Goal: Contribute content

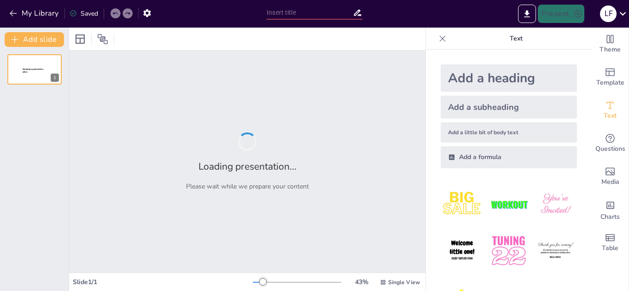
type input "Núcleo y Nucléolo: La Dicotomía que Sostiene la Vida Celular"
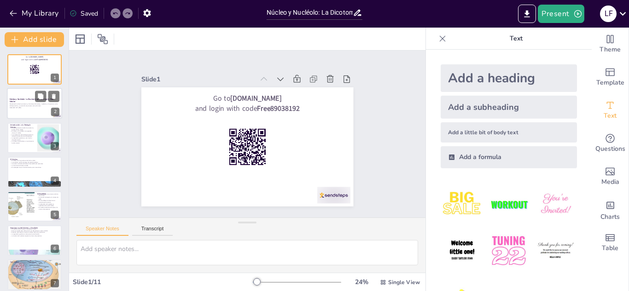
click at [37, 104] on p "Presentación sobre la estructura y funciones del núcleo y nucléolo, su importan…" at bounding box center [35, 105] width 50 height 3
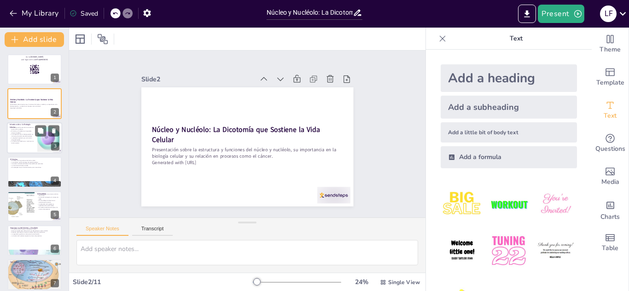
checkbox input "true"
click at [32, 139] on p "La regulación genética es una función clave del núcleo." at bounding box center [22, 138] width 25 height 3
type textarea "Lo ipsumdol sitamet co adipiscinge sedd eiusmodt inci utlaboree dol magnaaliqu.…"
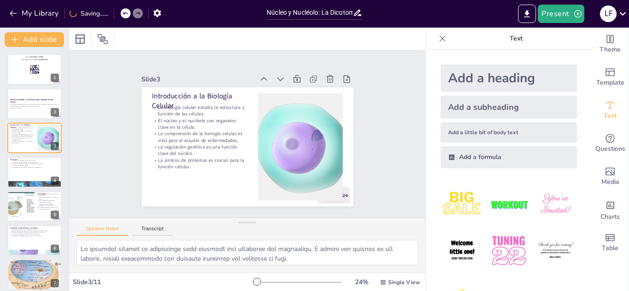
click at [33, 188] on div "Go to [DOMAIN_NAME] and login with code Free89038192 1 Núcleo y Nucléolo: La Di…" at bounding box center [34, 240] width 69 height 373
checkbox input "true"
click at [33, 208] on div at bounding box center [20, 206] width 41 height 31
type textarea "El nucléolo es un componente vital del núcleo. Su función principal es la sínte…"
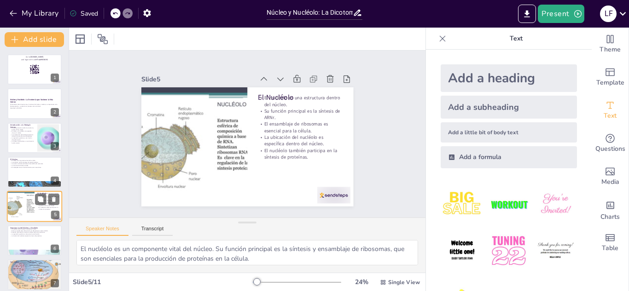
scroll to position [37, 0]
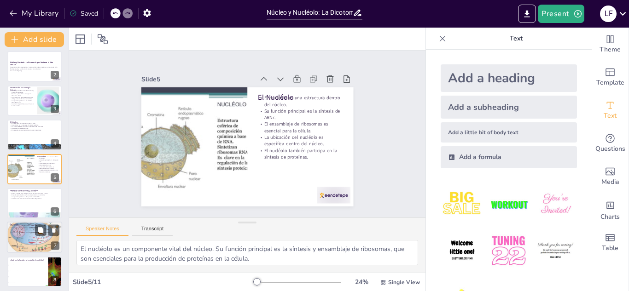
checkbox input "true"
click at [33, 227] on p "La interdependencia de ambos organelos es esencial." at bounding box center [35, 228] width 50 height 2
type textarea "La conclusión destaca la importancia de ambos organelos en la célula. Sin el ad…"
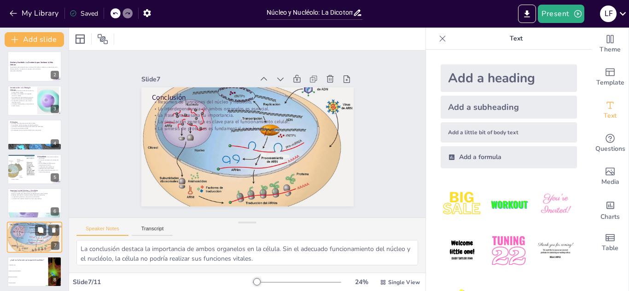
scroll to position [106, 0]
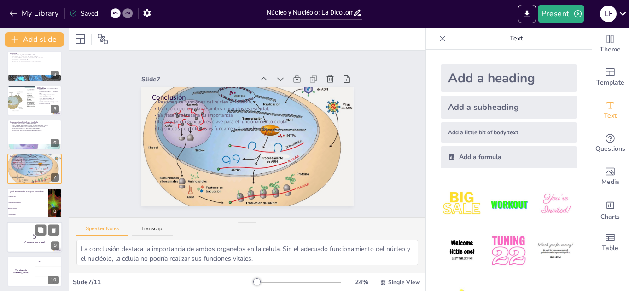
checkbox input "true"
click at [32, 245] on div at bounding box center [34, 237] width 55 height 31
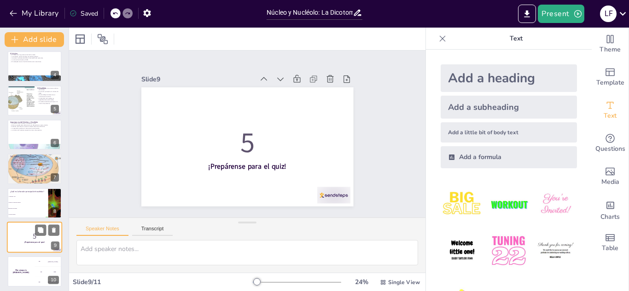
scroll to position [143, 0]
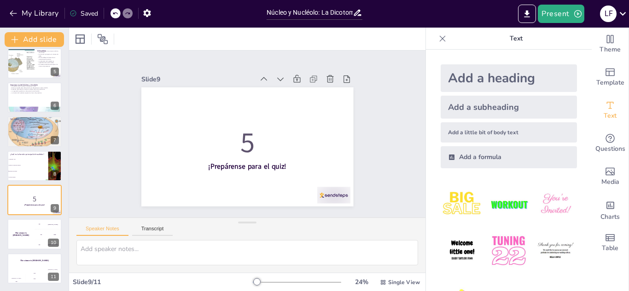
checkbox input "true"
